Goal: Transaction & Acquisition: Purchase product/service

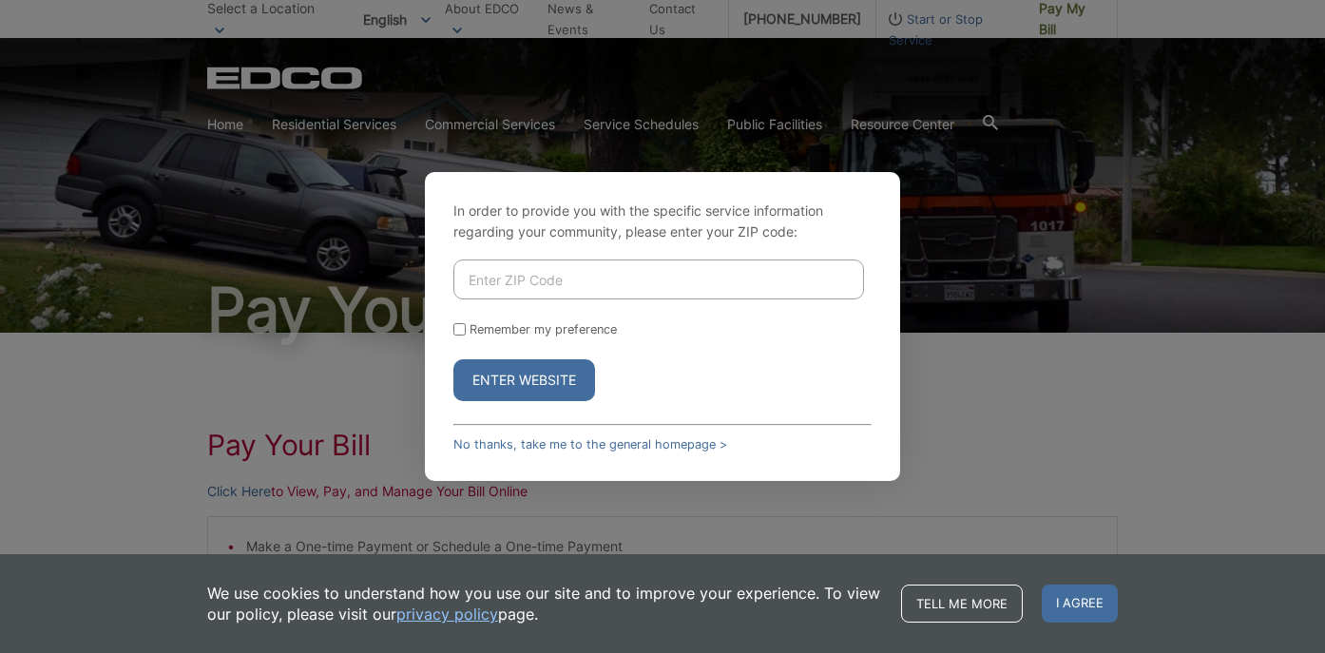
click at [478, 280] on input "Enter ZIP Code" at bounding box center [659, 280] width 411 height 40
type input "91935"
click at [526, 381] on button "Enter Website" at bounding box center [525, 380] width 142 height 42
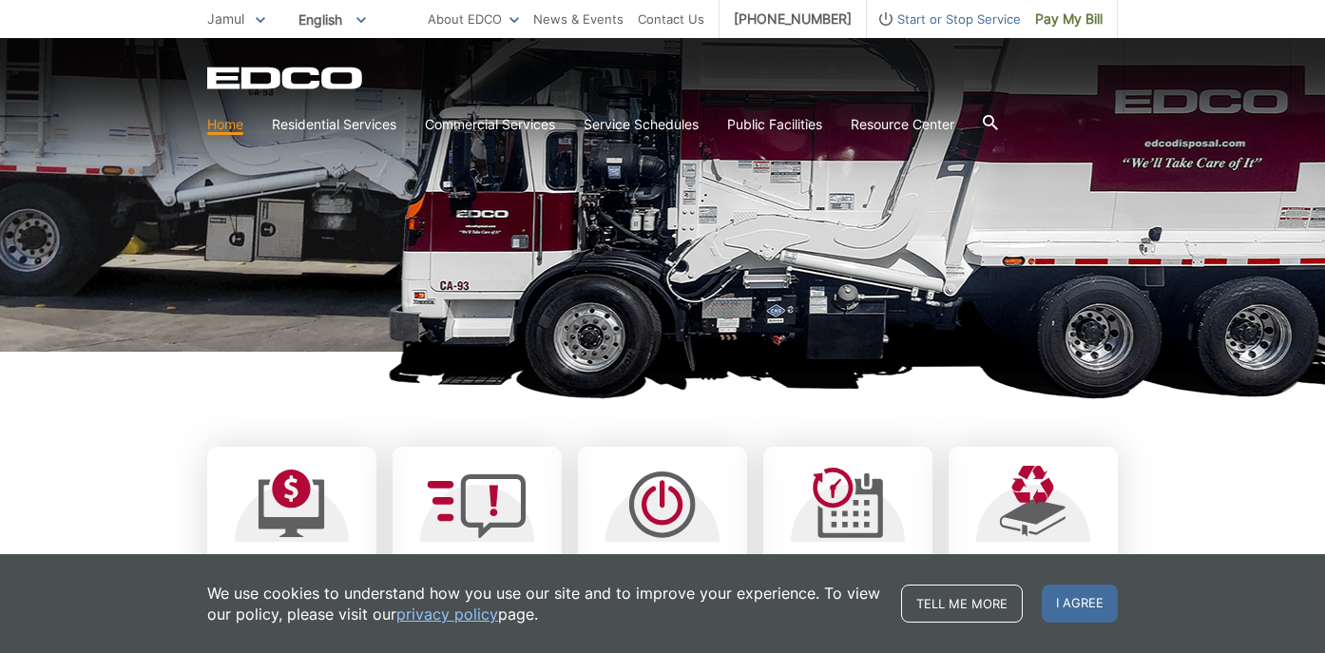
scroll to position [260, 0]
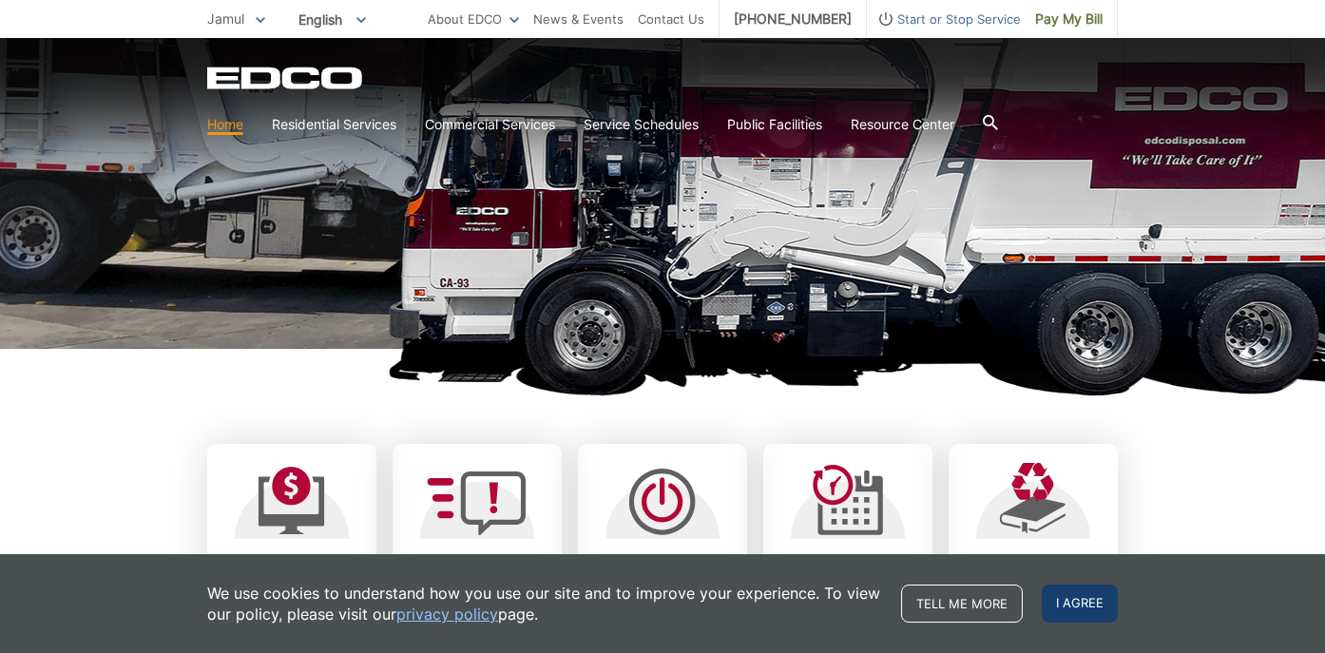
click at [1086, 604] on span "I agree" at bounding box center [1080, 604] width 76 height 38
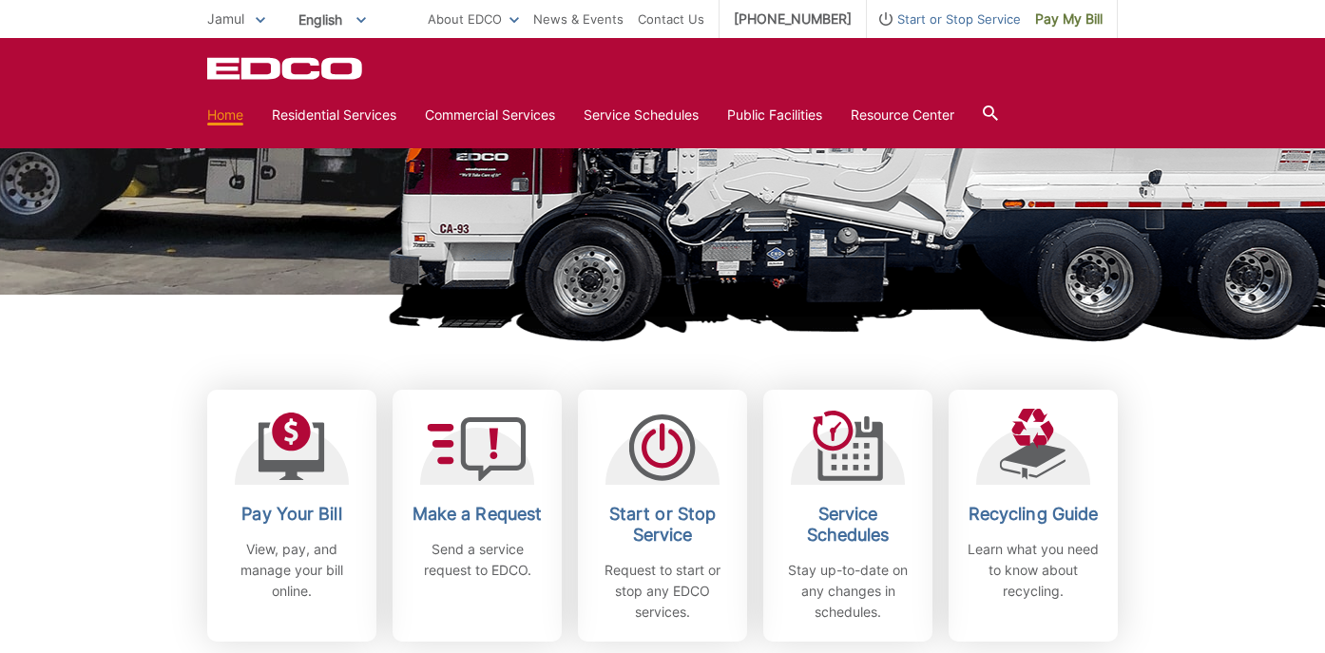
scroll to position [317, 0]
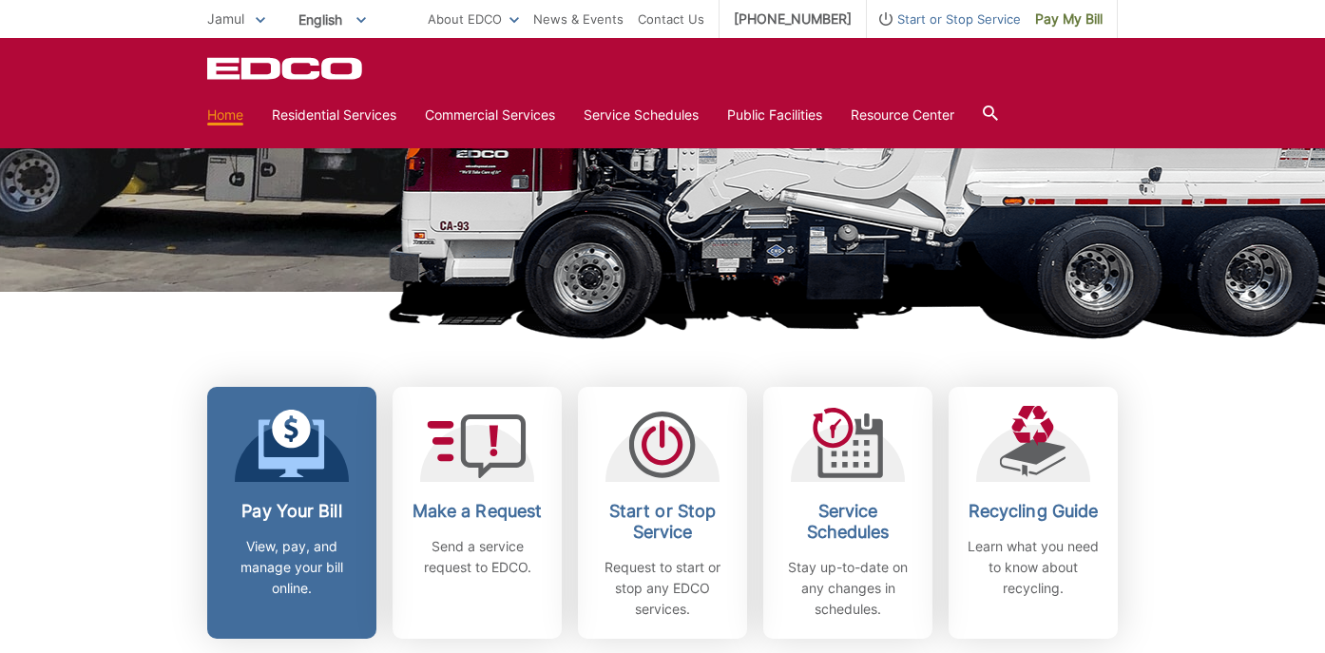
click at [264, 567] on p "View, pay, and manage your bill online." at bounding box center [292, 567] width 141 height 63
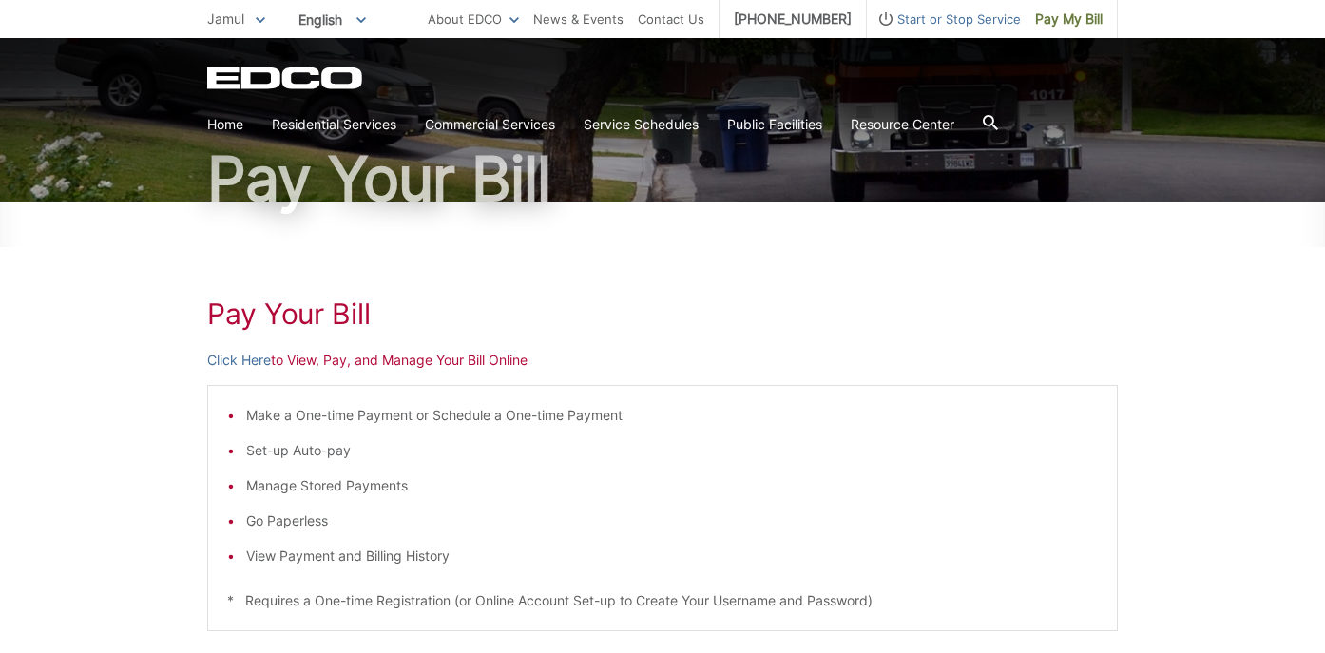
scroll to position [130, 0]
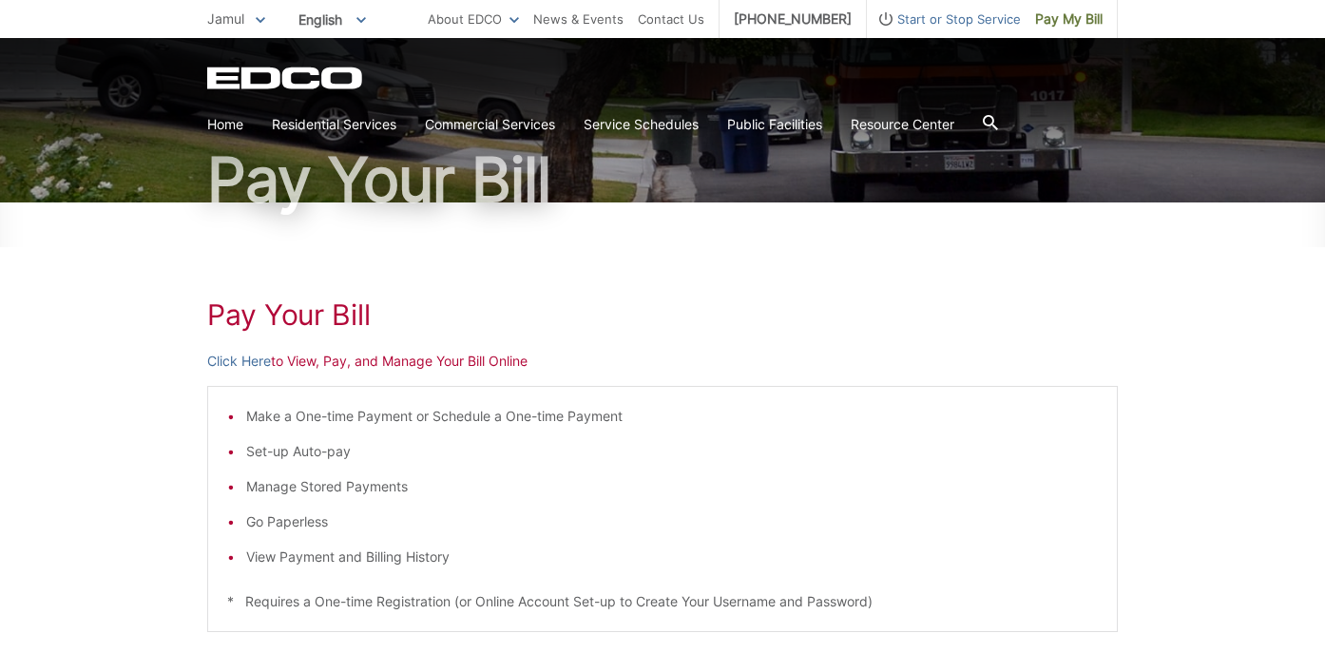
click at [338, 456] on li "Set-up Auto-pay" at bounding box center [672, 451] width 852 height 21
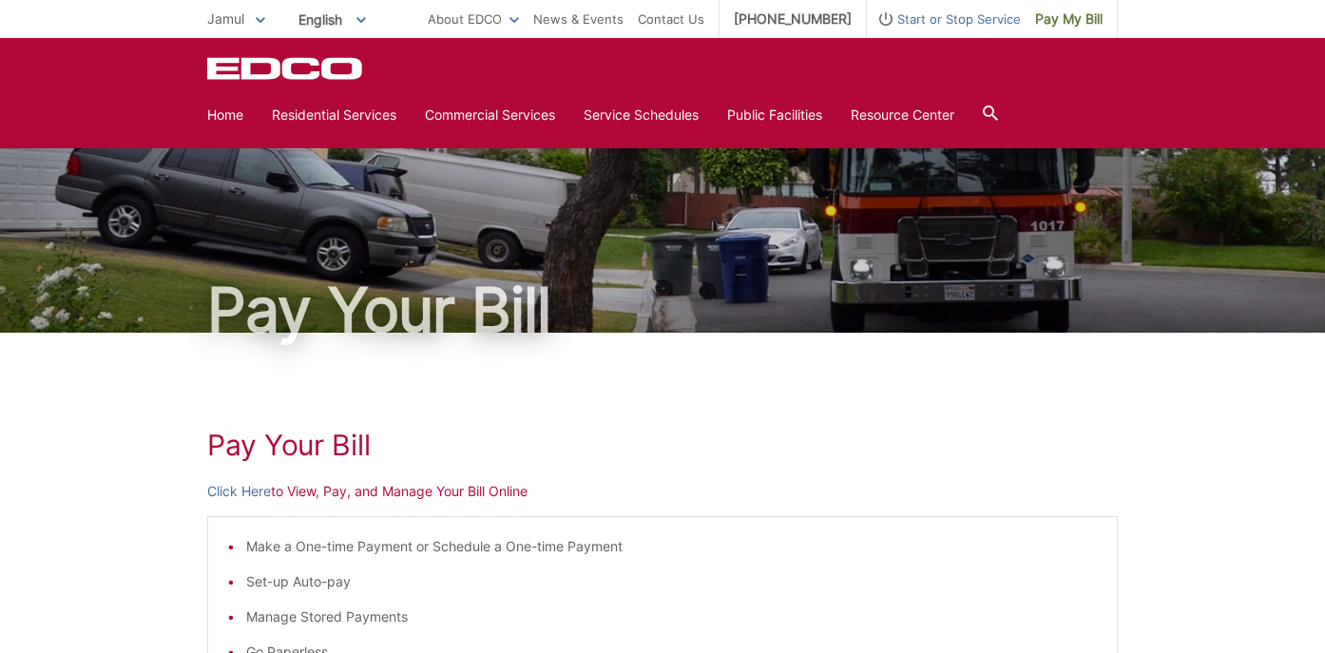
scroll to position [0, 0]
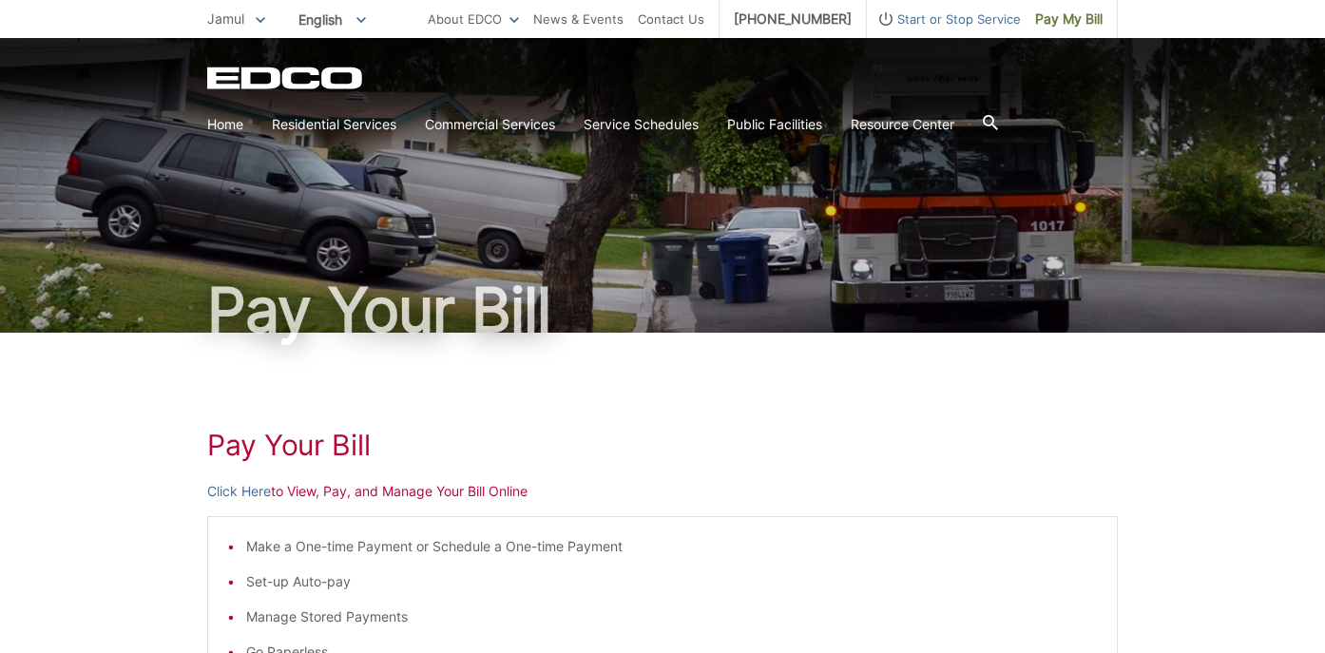
click at [689, 577] on li "Set-up Auto-pay" at bounding box center [672, 581] width 852 height 21
click at [243, 492] on link "Click Here" at bounding box center [239, 491] width 64 height 21
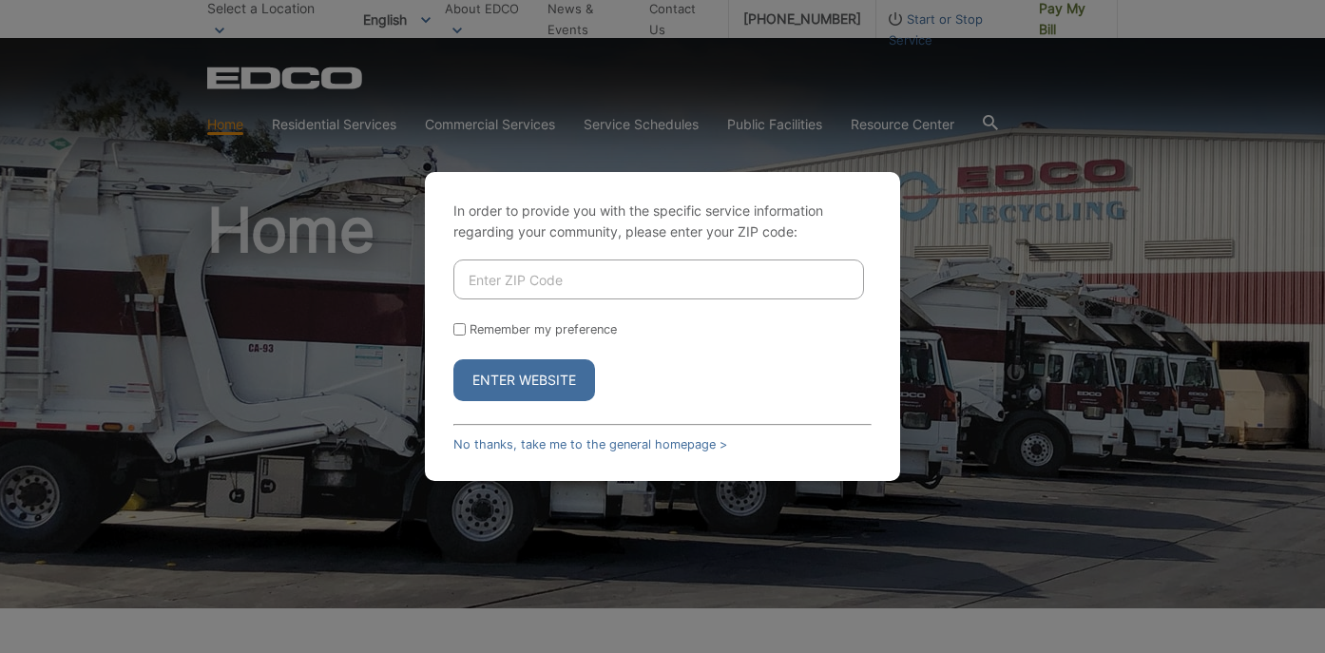
click at [476, 277] on input "Enter ZIP Code" at bounding box center [659, 280] width 411 height 40
type input "91935"
click at [459, 330] on input "Remember my preference" at bounding box center [460, 329] width 12 height 12
checkbox input "true"
click at [515, 380] on button "Enter Website" at bounding box center [525, 380] width 142 height 42
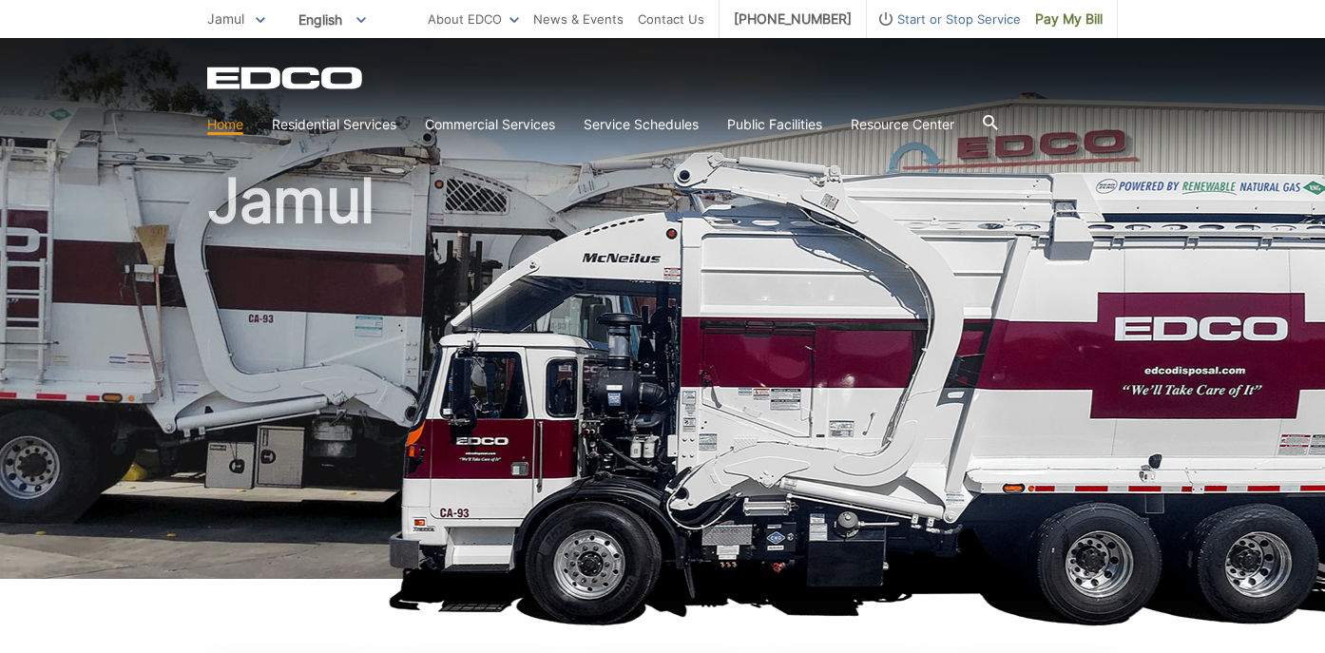
scroll to position [23, 0]
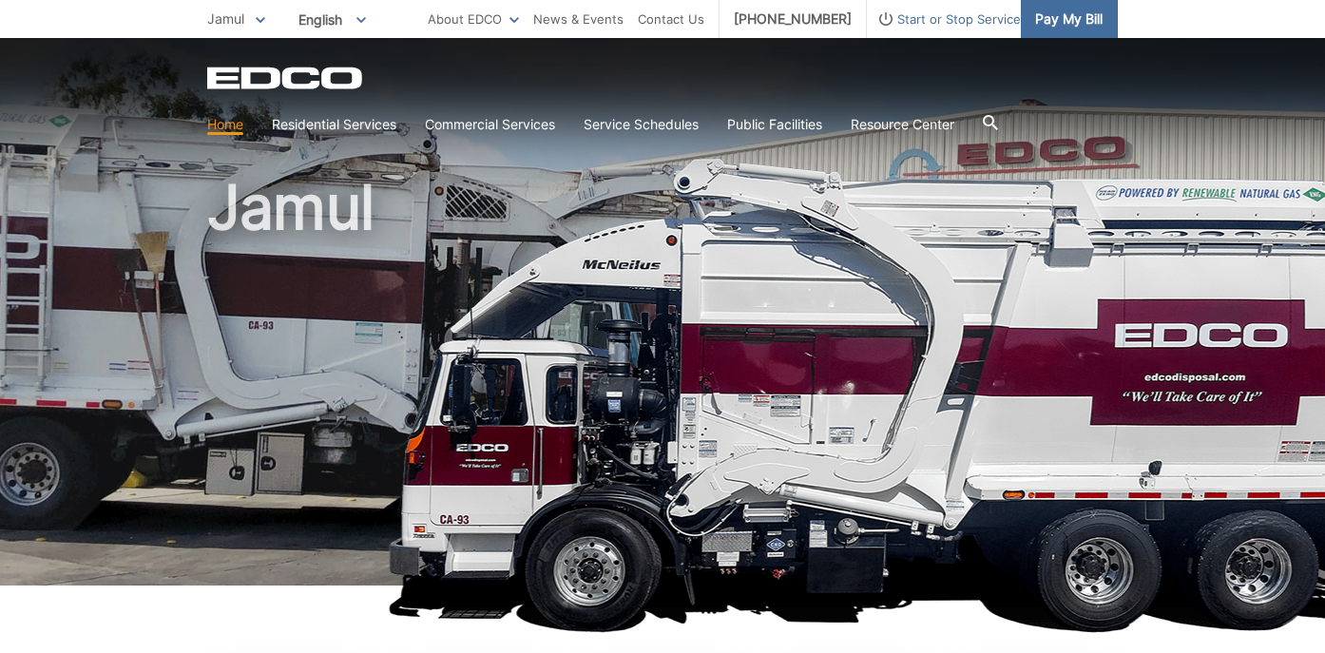
click at [1060, 25] on span "Pay My Bill" at bounding box center [1069, 19] width 68 height 21
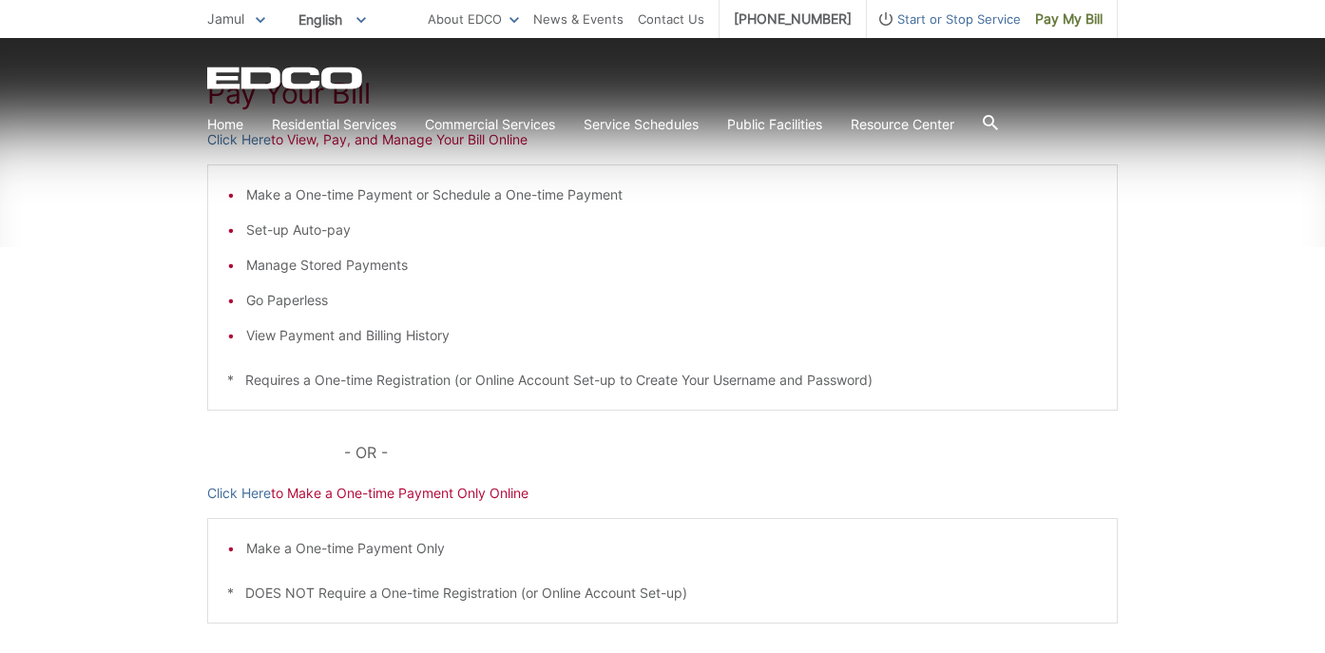
scroll to position [352, 0]
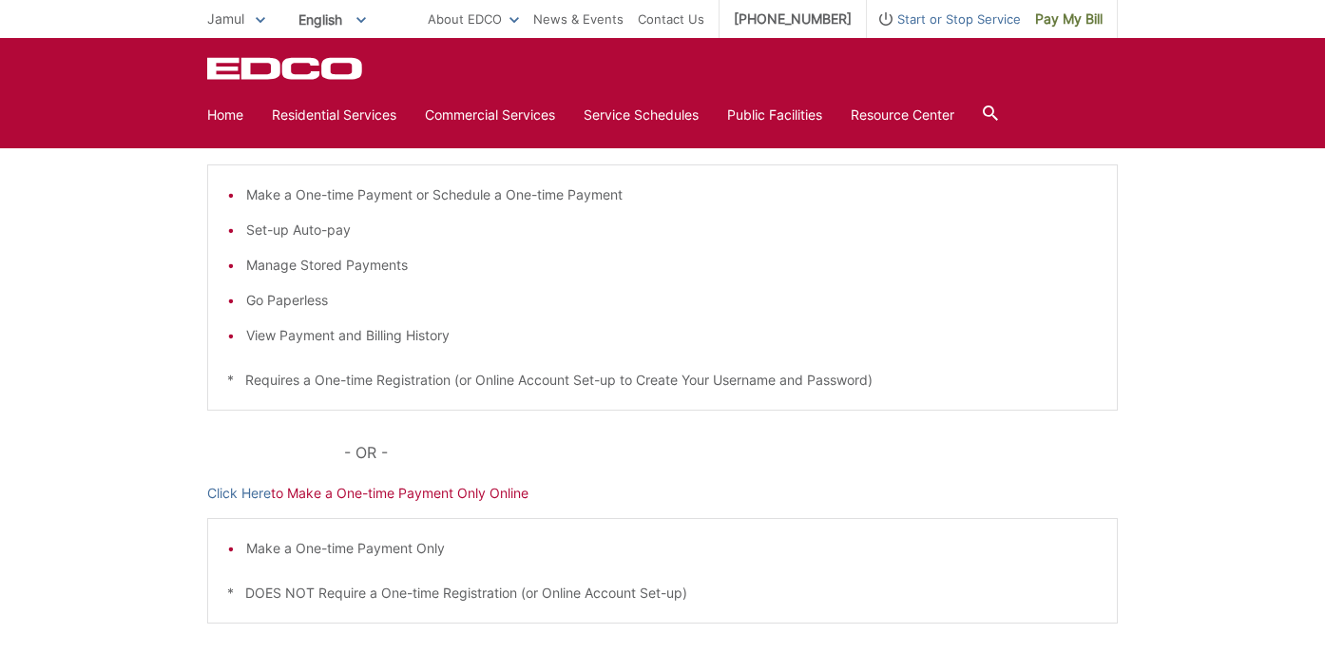
click at [658, 282] on ul "Make a One-time Payment or Schedule a One-time Payment Set-up Auto-pay Manage S…" at bounding box center [662, 265] width 871 height 162
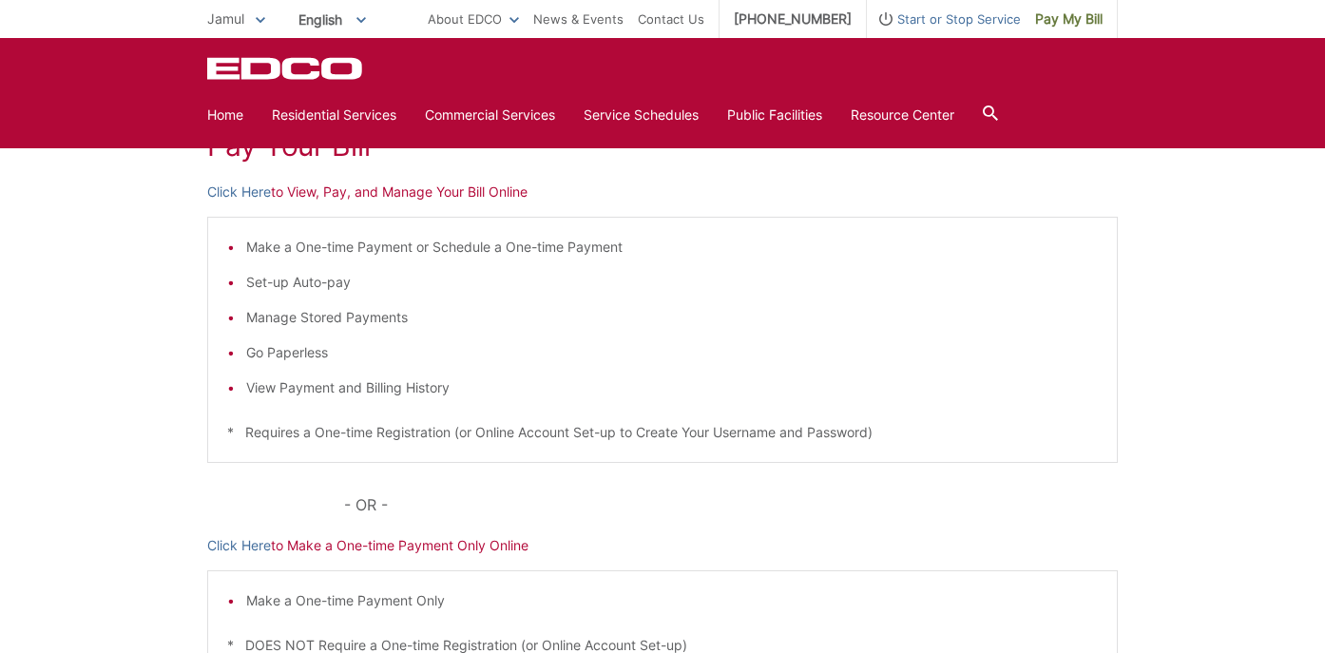
click at [405, 198] on p "Click Here to View, Pay, and Manage Your Bill Online" at bounding box center [662, 192] width 911 height 21
click at [236, 191] on link "Click Here" at bounding box center [239, 192] width 64 height 21
